Goal: Transaction & Acquisition: Purchase product/service

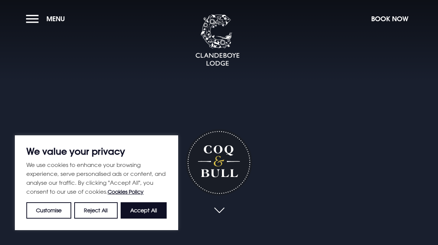
click at [147, 209] on button "Accept All" at bounding box center [144, 210] width 46 height 16
checkbox input "true"
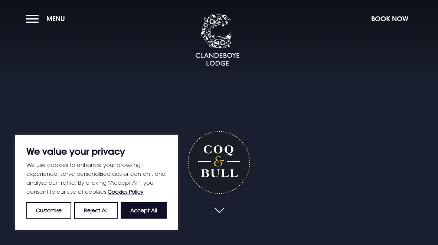
checkbox input "true"
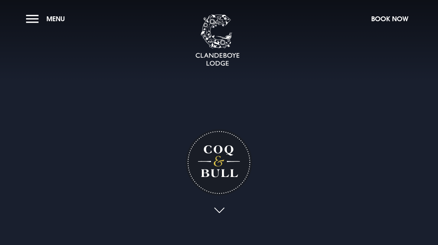
click at [32, 20] on button "Menu" at bounding box center [47, 19] width 43 height 16
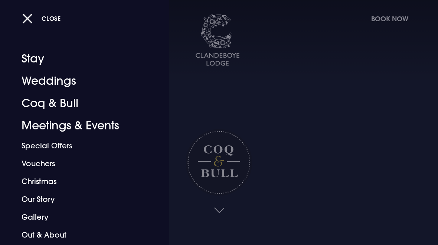
click at [35, 166] on link "Vouchers" at bounding box center [80, 163] width 116 height 18
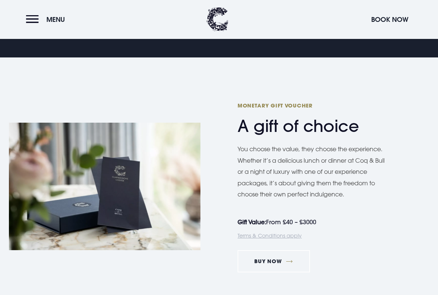
scroll to position [378, 0]
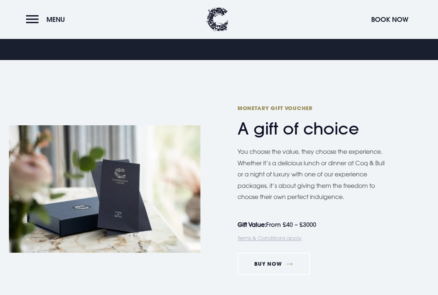
click at [275, 244] on link "Buy Now" at bounding box center [274, 264] width 72 height 22
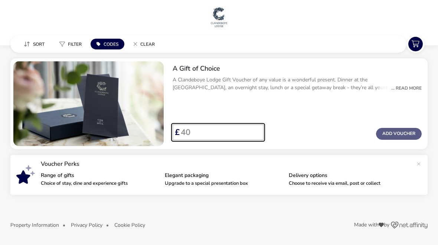
click at [202, 135] on input "Voucher Price" at bounding box center [219, 132] width 78 height 16
type input "100"
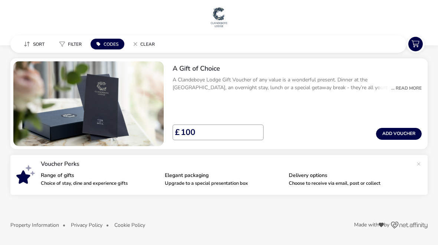
click at [398, 132] on button "Add Voucher" at bounding box center [399, 134] width 46 height 12
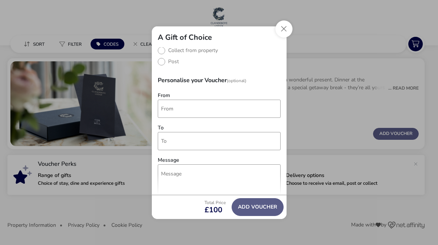
scroll to position [45, 0]
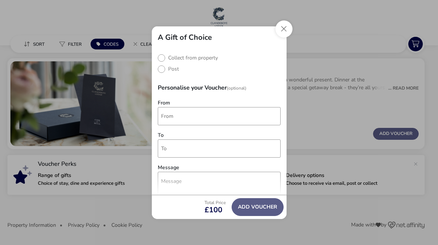
click at [160, 72] on label "Post" at bounding box center [168, 68] width 21 height 7
radio input "true"
radio input "false"
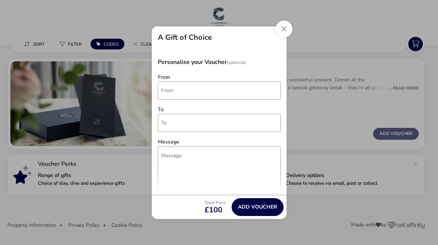
click at [275, 30] on button "Close" at bounding box center [283, 28] width 17 height 17
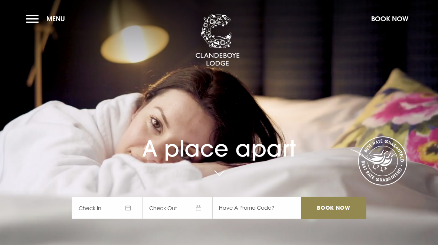
click at [32, 20] on button "Menu" at bounding box center [47, 19] width 43 height 16
